Goal: Navigation & Orientation: Find specific page/section

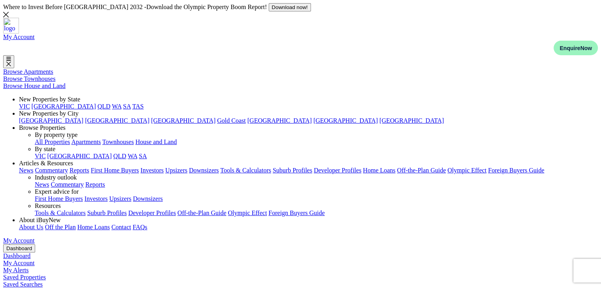
click at [233, 124] on li "Browse Properties By property type All Properties Apartments Townhouses House a…" at bounding box center [308, 142] width 579 height 36
click at [126, 153] on link "QLD" at bounding box center [119, 156] width 13 height 7
click at [207, 124] on li "Browse Properties By property type All Properties Apartments Townhouses House a…" at bounding box center [308, 142] width 579 height 36
click at [209, 124] on li "Browse Properties By property type All Properties Apartments Townhouses House a…" at bounding box center [308, 142] width 579 height 36
click at [126, 153] on link "QLD" at bounding box center [119, 156] width 13 height 7
